Goal: Task Accomplishment & Management: Manage account settings

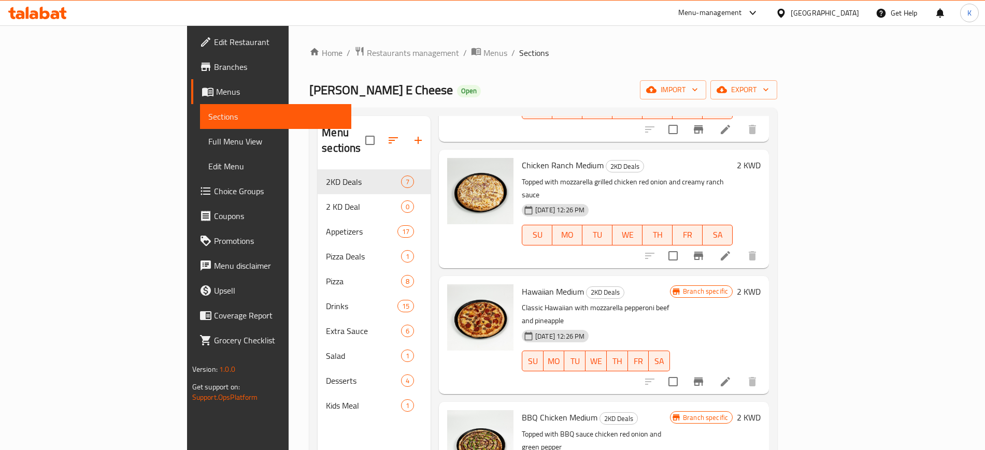
scroll to position [145, 0]
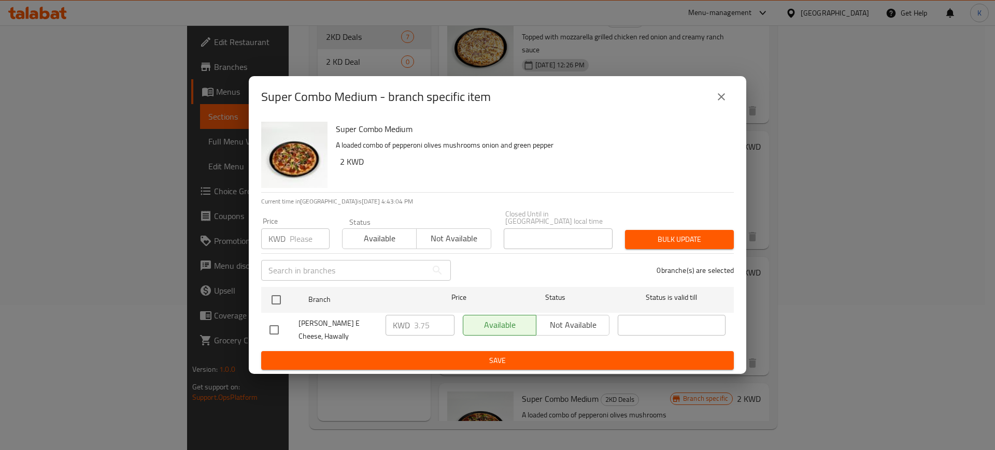
click at [278, 324] on input "checkbox" at bounding box center [274, 330] width 22 height 22
checkbox input "true"
drag, startPoint x: 414, startPoint y: 328, endPoint x: 373, endPoint y: 334, distance: 41.3
type input "2.75"
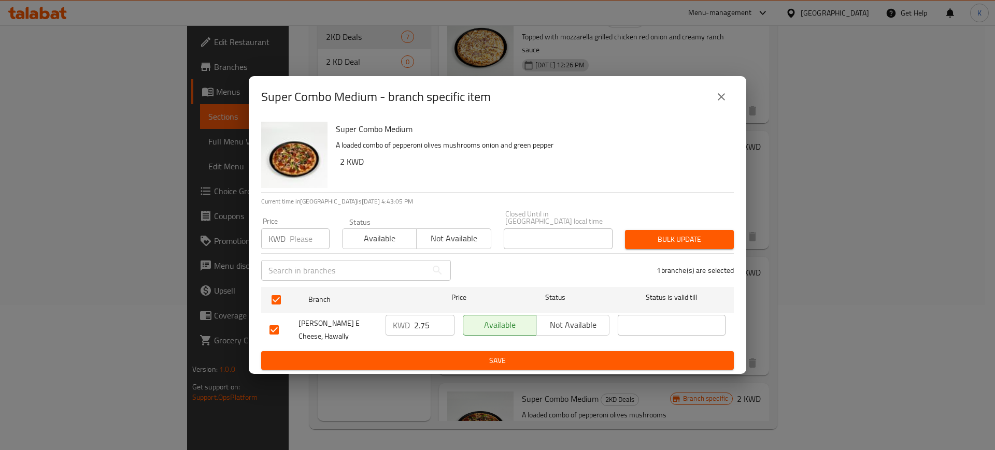
click at [414, 334] on input "2.75" at bounding box center [434, 325] width 40 height 21
click at [303, 240] on input "number" at bounding box center [310, 238] width 40 height 21
click at [675, 241] on span "Bulk update" at bounding box center [679, 239] width 92 height 13
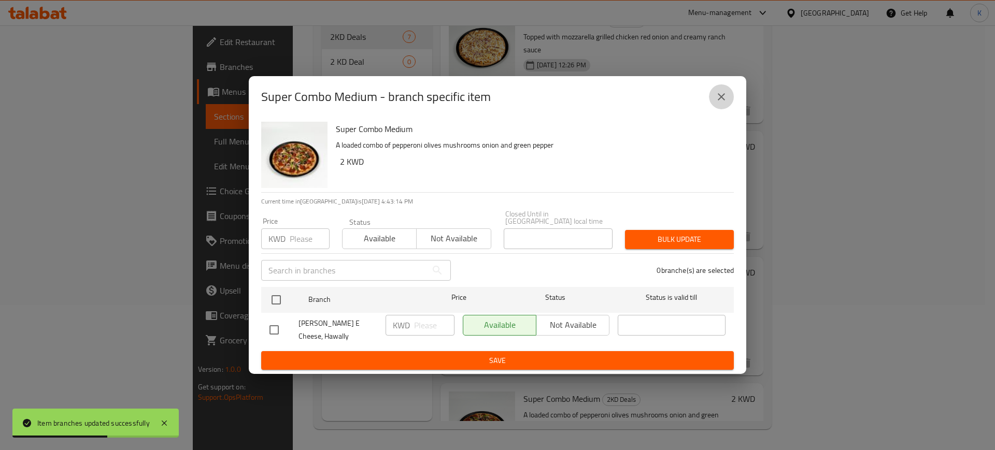
click at [720, 100] on icon "close" at bounding box center [720, 96] width 7 height 7
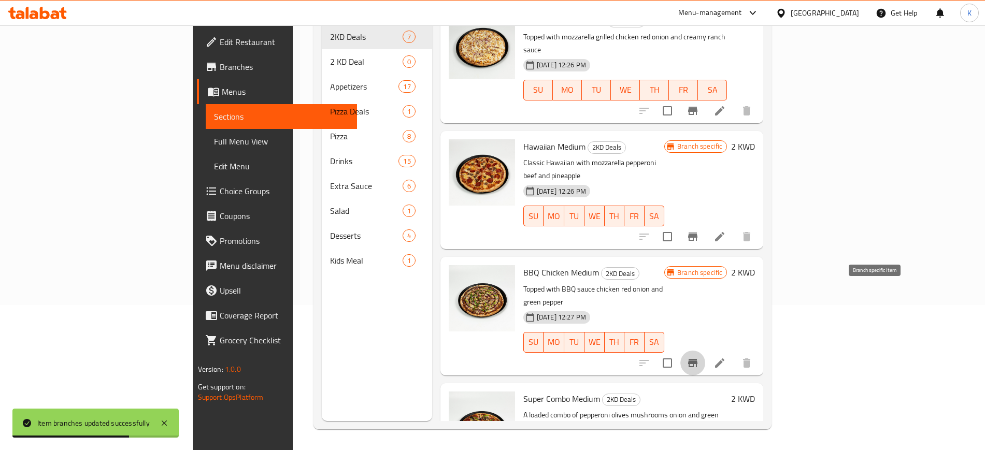
click at [697, 359] on icon "Branch-specific-item" at bounding box center [692, 363] width 9 height 8
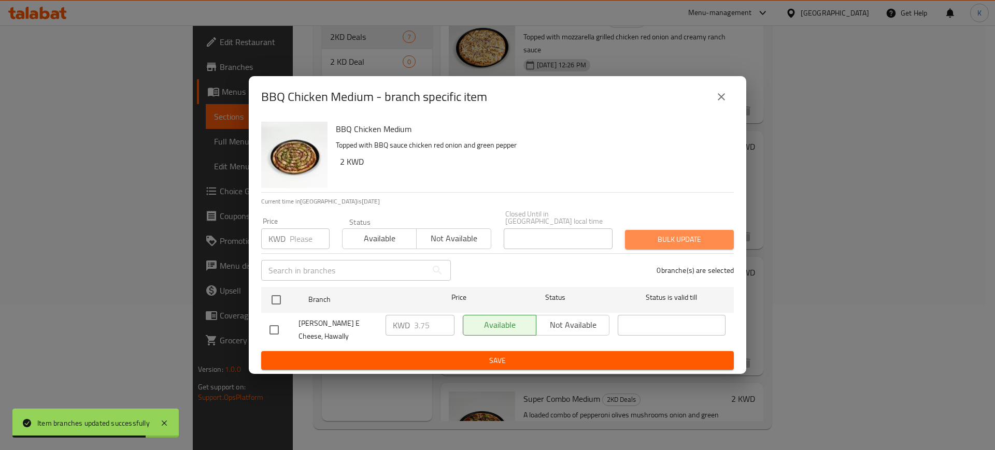
click at [696, 239] on span "Bulk update" at bounding box center [679, 239] width 92 height 13
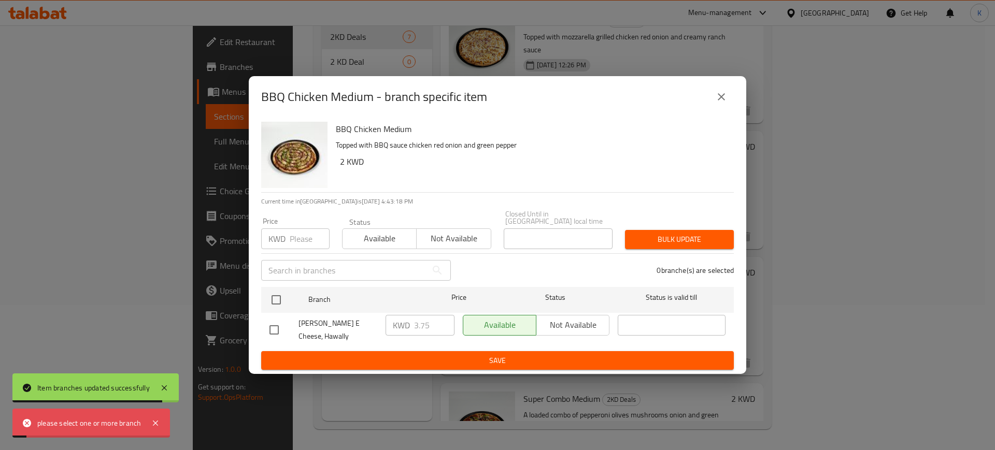
click at [699, 234] on span "Bulk update" at bounding box center [679, 239] width 92 height 13
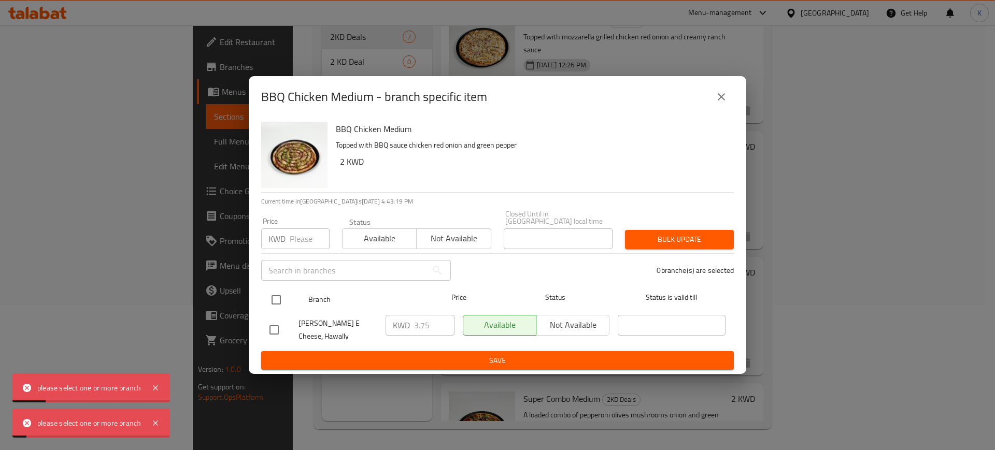
click at [282, 299] on input "checkbox" at bounding box center [276, 300] width 22 height 22
checkbox input "true"
click at [683, 240] on span "Bulk update" at bounding box center [679, 239] width 92 height 13
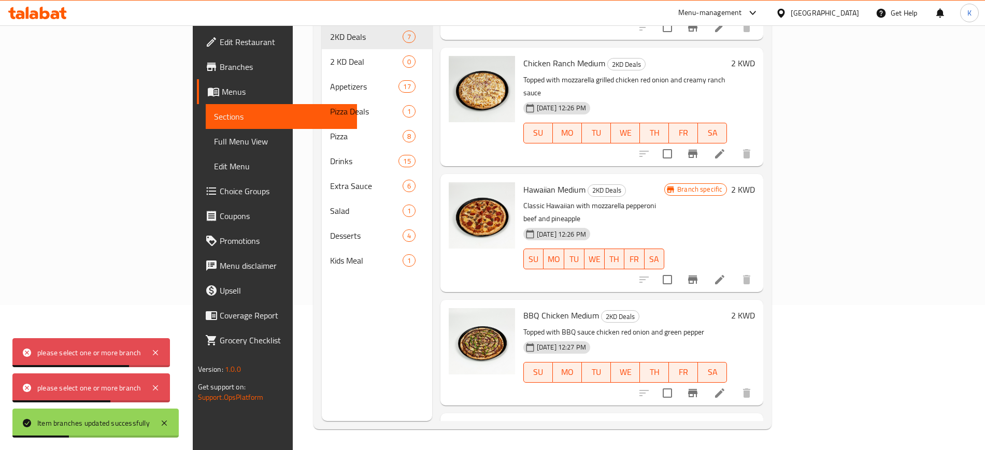
scroll to position [238, 0]
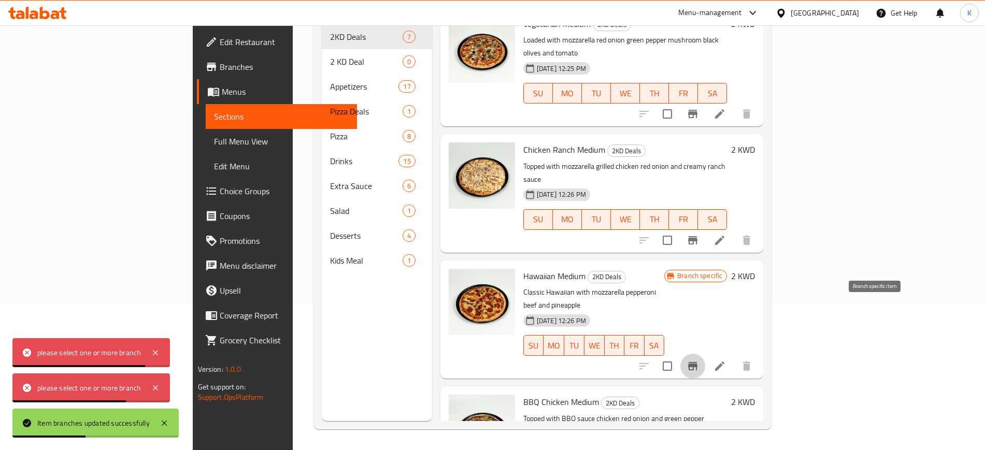
click at [699, 360] on icon "Branch-specific-item" at bounding box center [692, 366] width 12 height 12
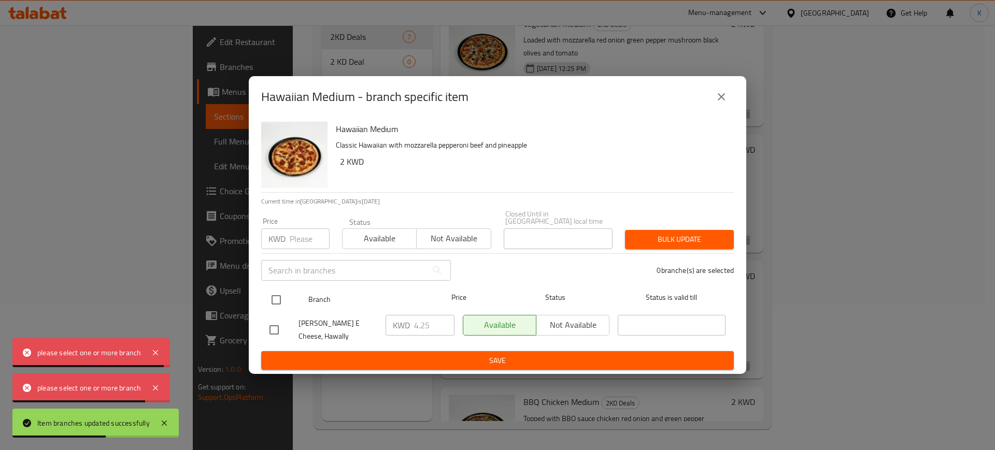
click at [275, 297] on input "checkbox" at bounding box center [276, 300] width 22 height 22
checkbox input "true"
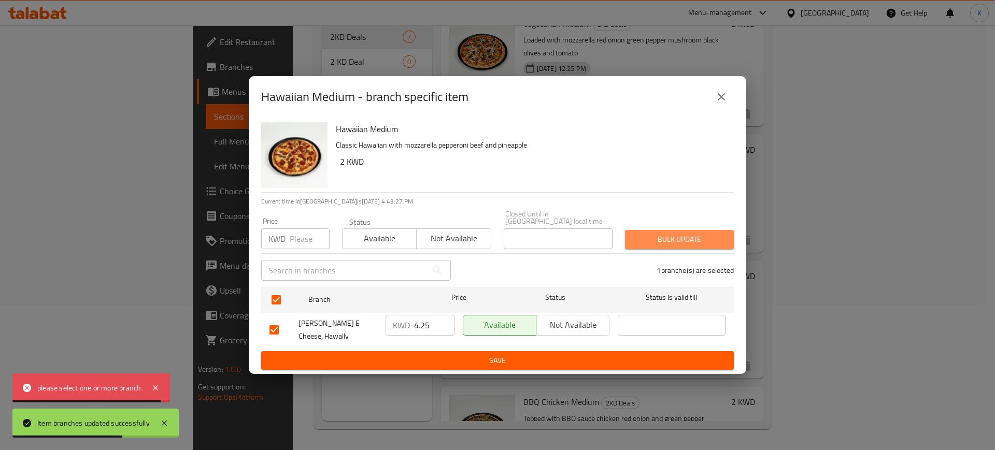
click at [688, 237] on span "Bulk update" at bounding box center [679, 239] width 92 height 13
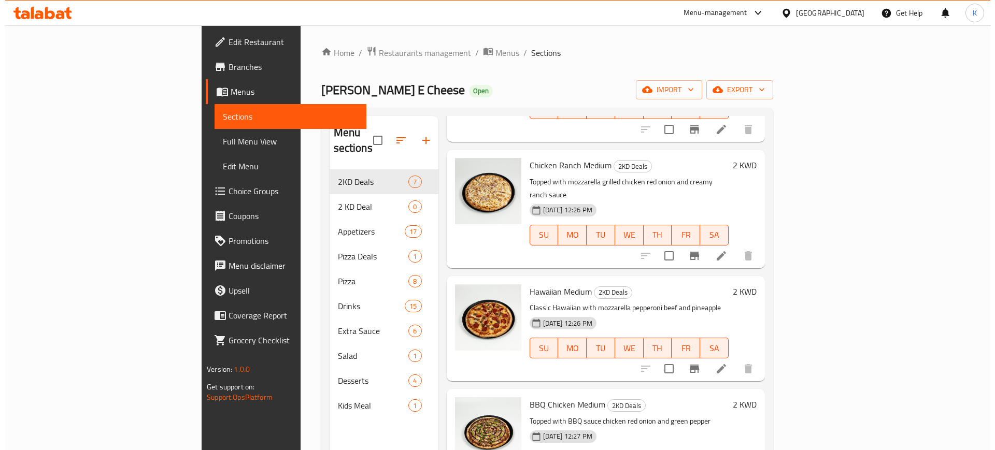
scroll to position [303, 0]
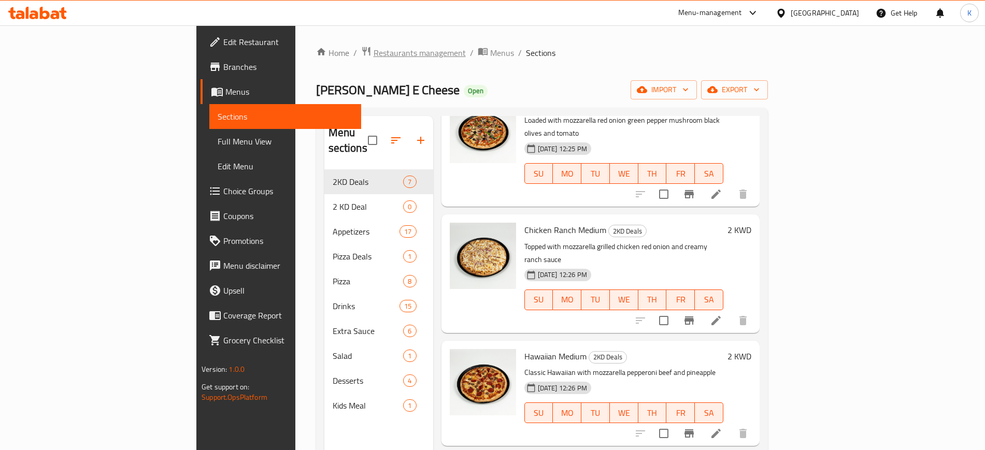
click at [373, 51] on span "Restaurants management" at bounding box center [419, 53] width 92 height 12
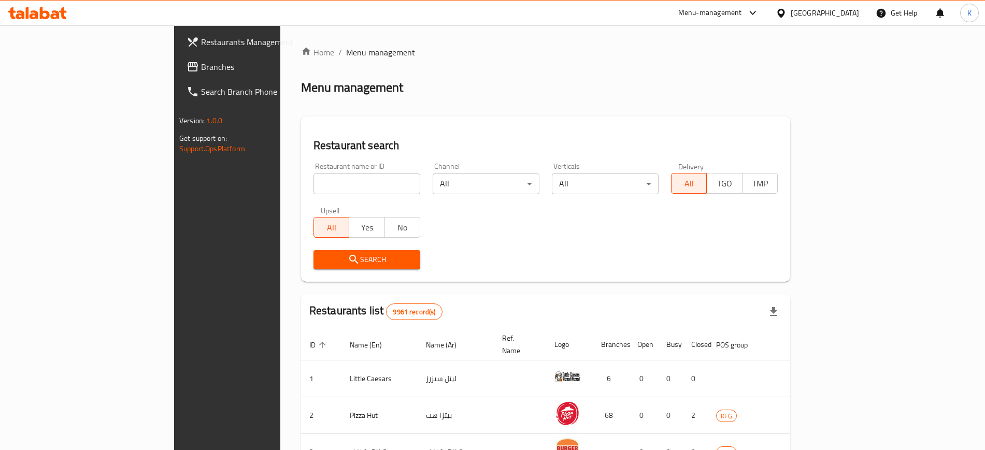
click at [313, 191] on input "search" at bounding box center [366, 184] width 107 height 21
paste input "burger and pasta"
type input "burger and pasta"
click button "Search" at bounding box center [366, 259] width 107 height 19
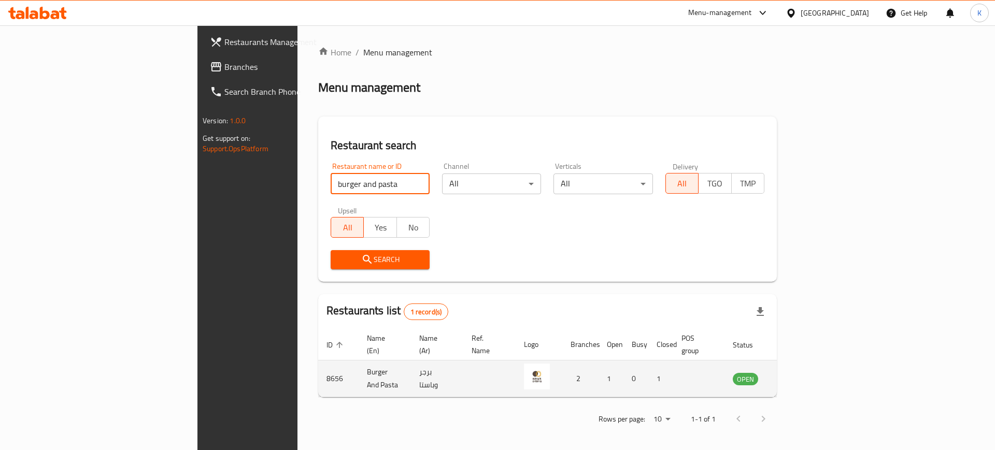
click at [799, 375] on icon "enhanced table" at bounding box center [792, 379] width 11 height 9
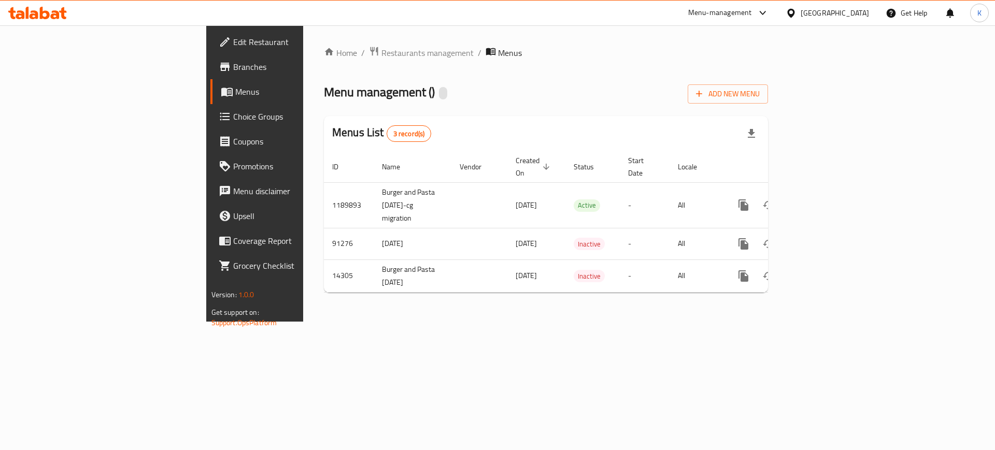
click at [233, 70] on span "Branches" at bounding box center [298, 67] width 131 height 12
